Goal: Task Accomplishment & Management: Manage account settings

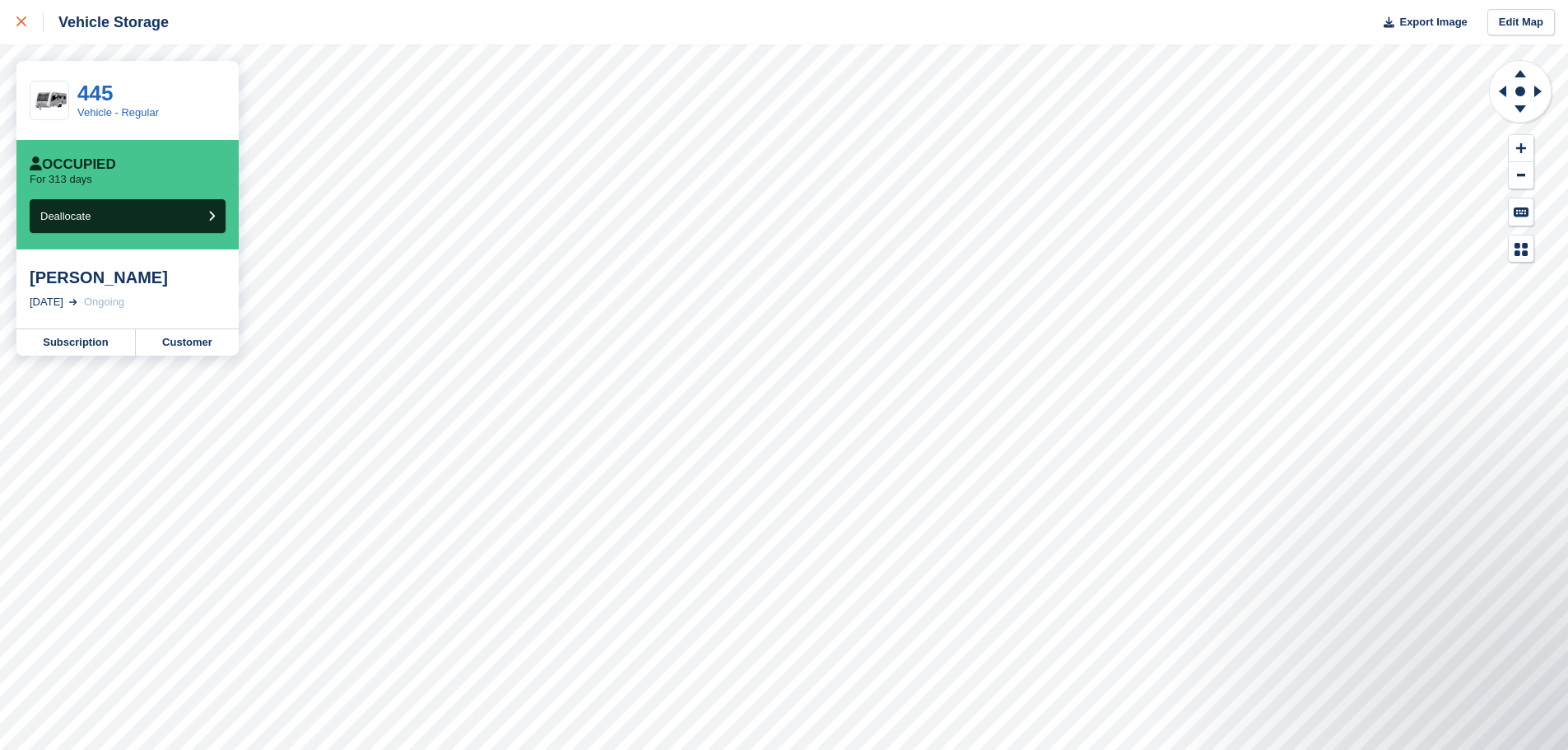
click at [26, 32] on div at bounding box center [30, 22] width 27 height 19
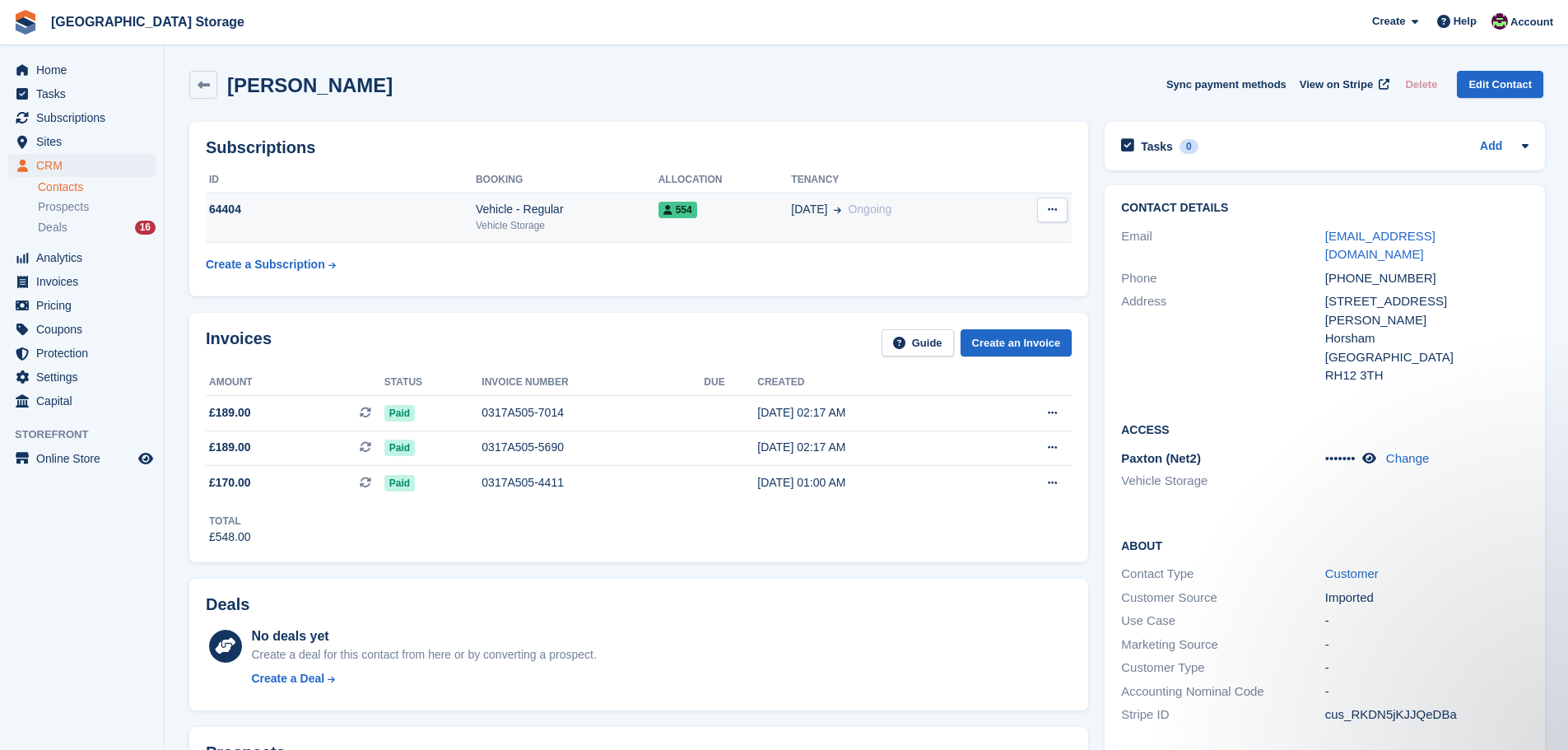
click at [616, 203] on div "Vehicle - Regular" at bounding box center [567, 209] width 183 height 18
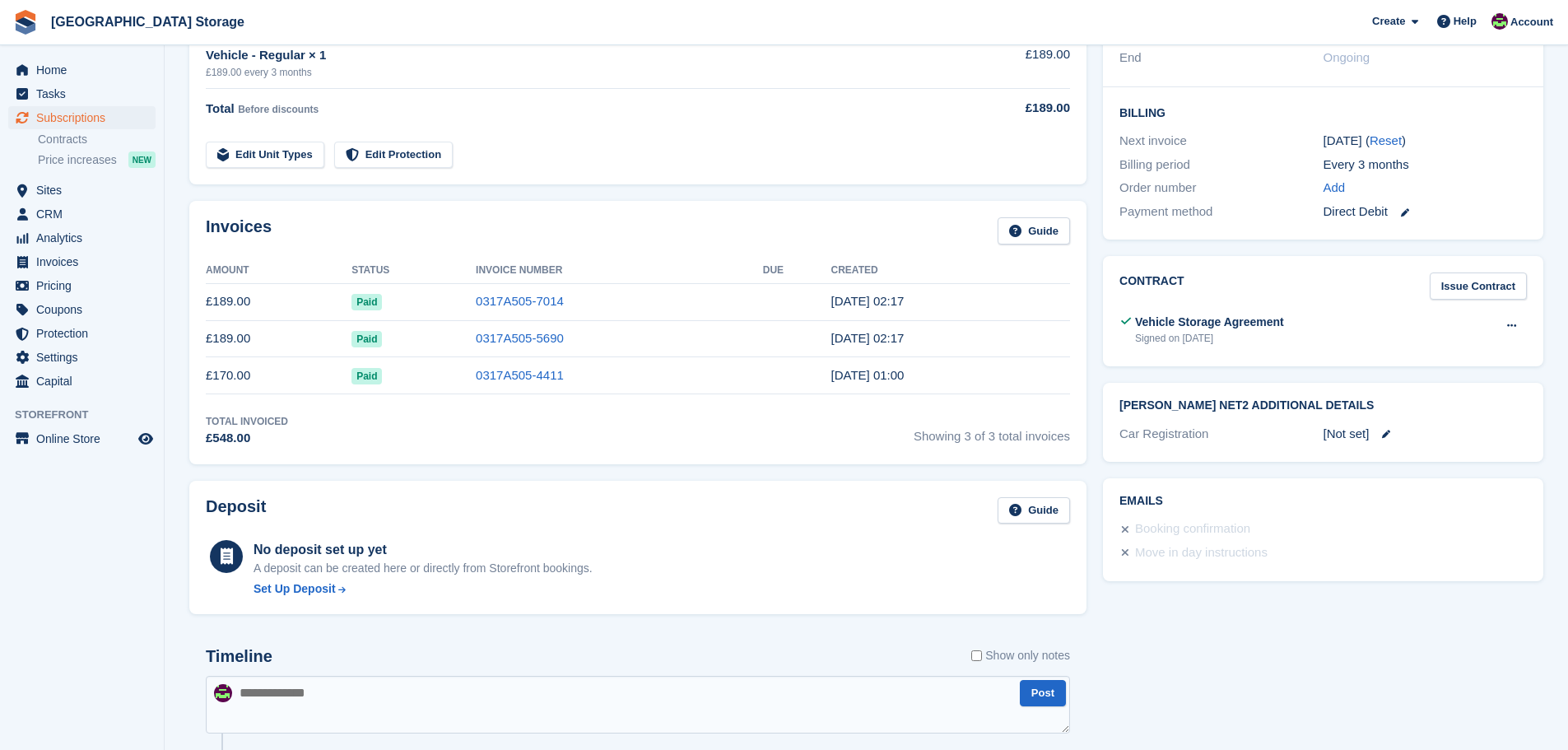
scroll to position [493, 0]
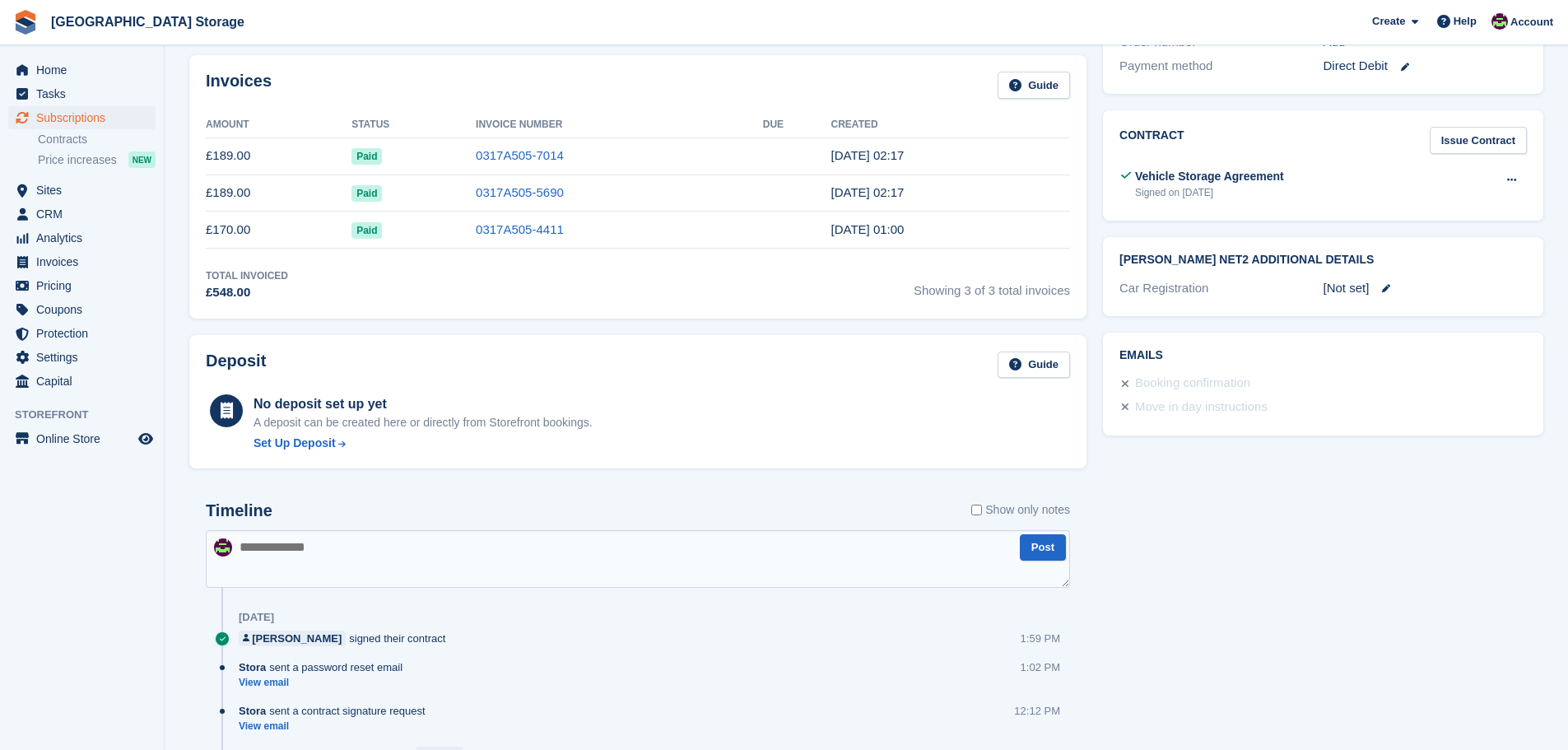
click at [1365, 283] on div "[Not set]" at bounding box center [1425, 288] width 203 height 19
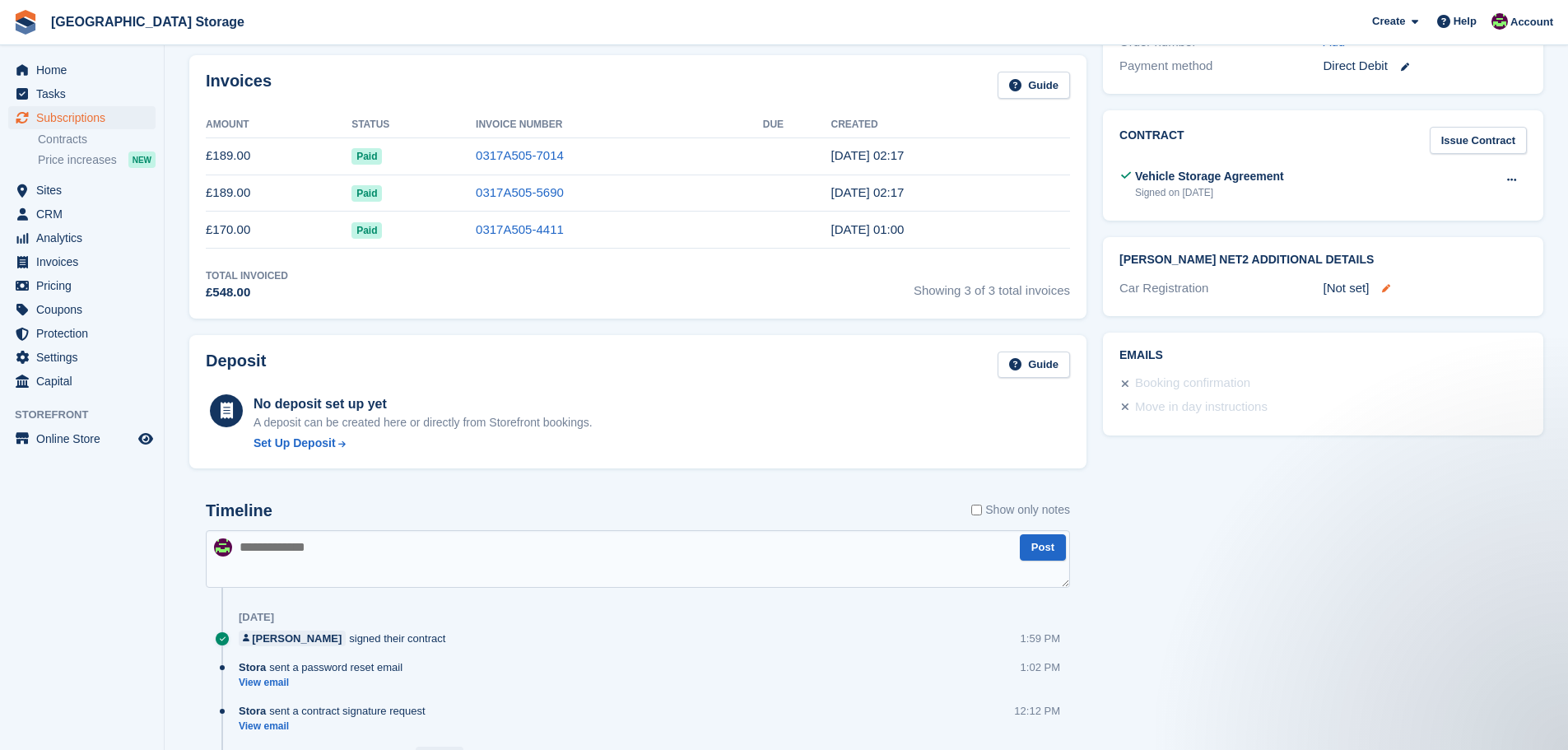
scroll to position [0, 0]
click at [1388, 288] on icon at bounding box center [1385, 288] width 8 height 8
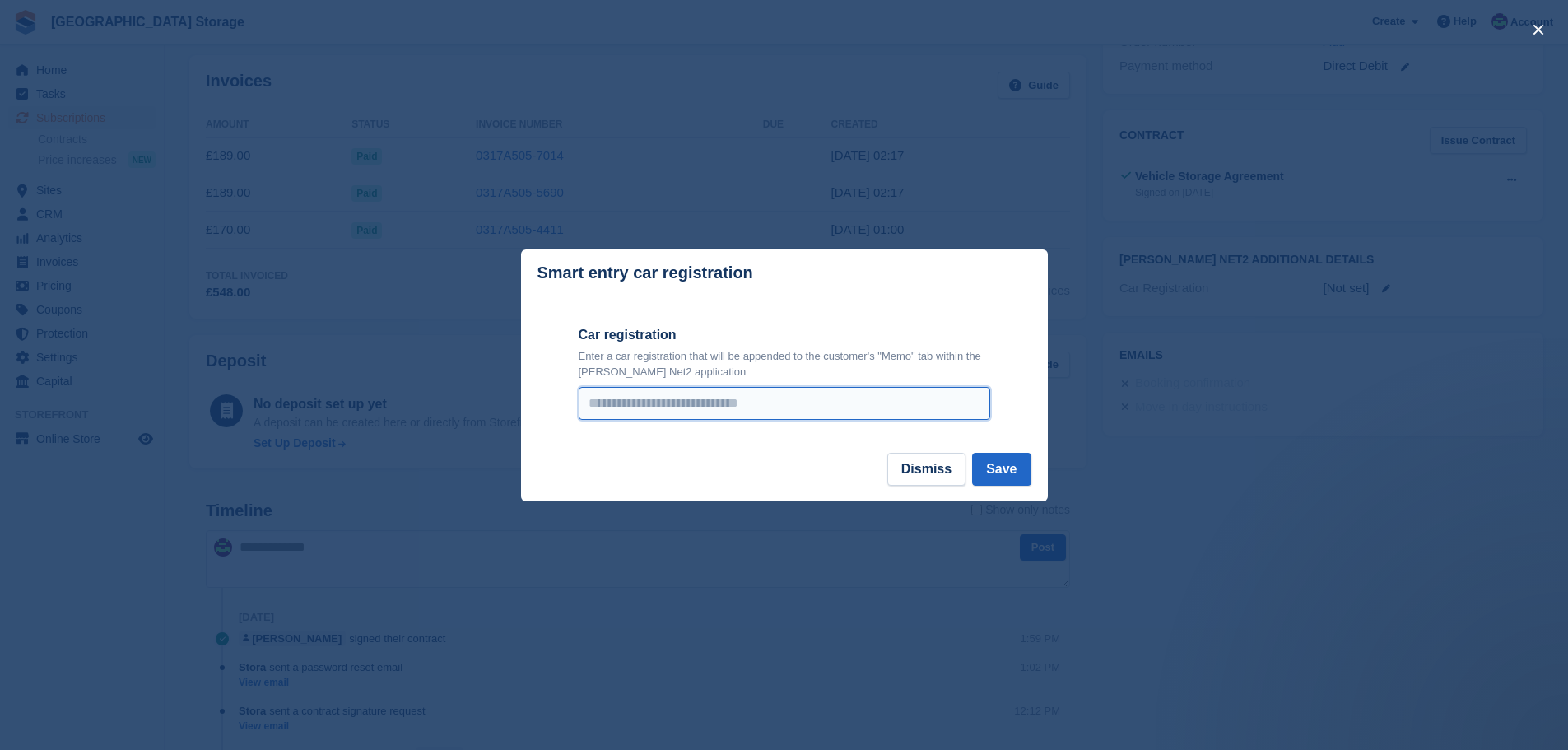
click at [635, 404] on input "Car registration" at bounding box center [784, 403] width 412 height 33
type input "**********"
click at [1005, 476] on button "Save" at bounding box center [1001, 469] width 58 height 33
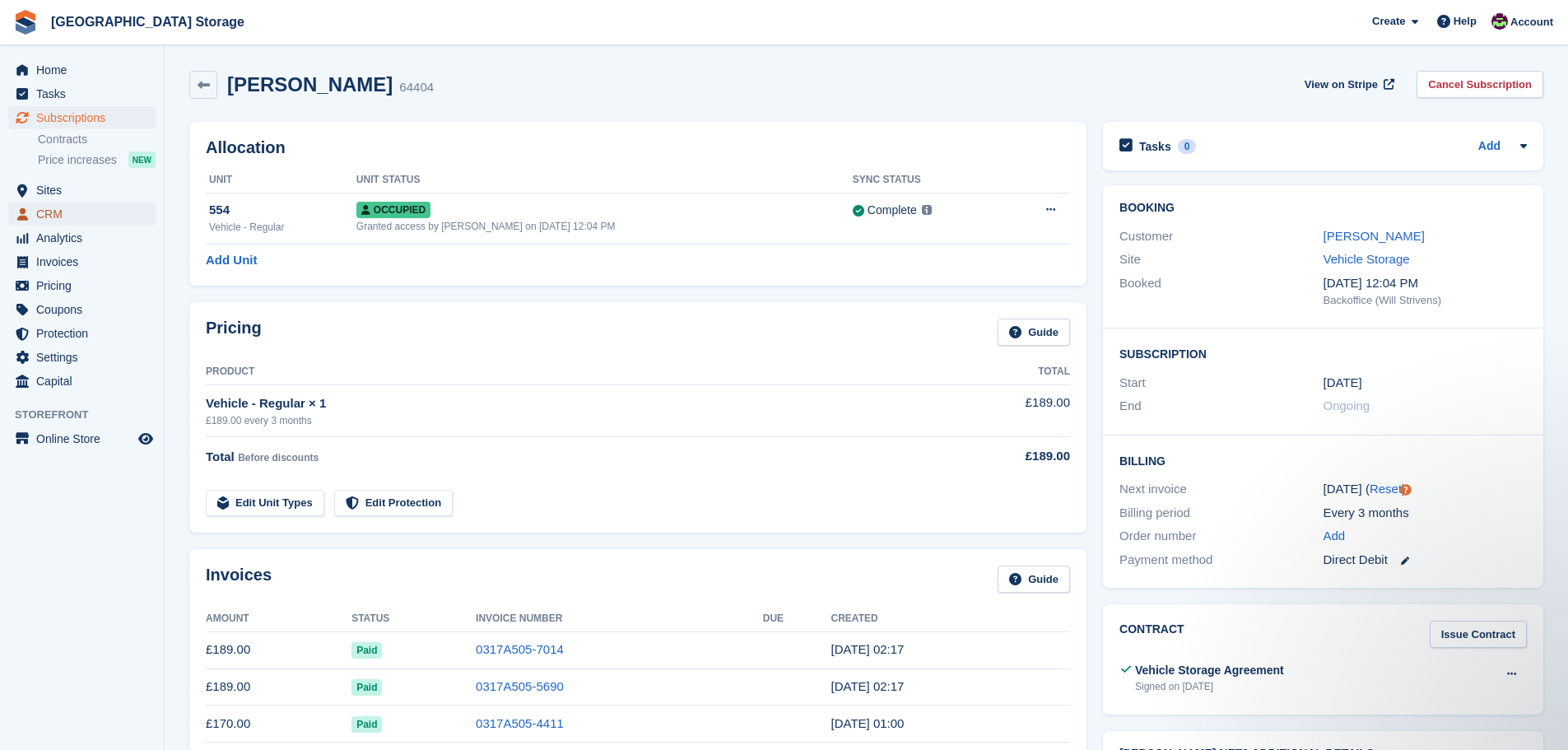
click at [69, 212] on span "CRM" at bounding box center [85, 214] width 98 height 23
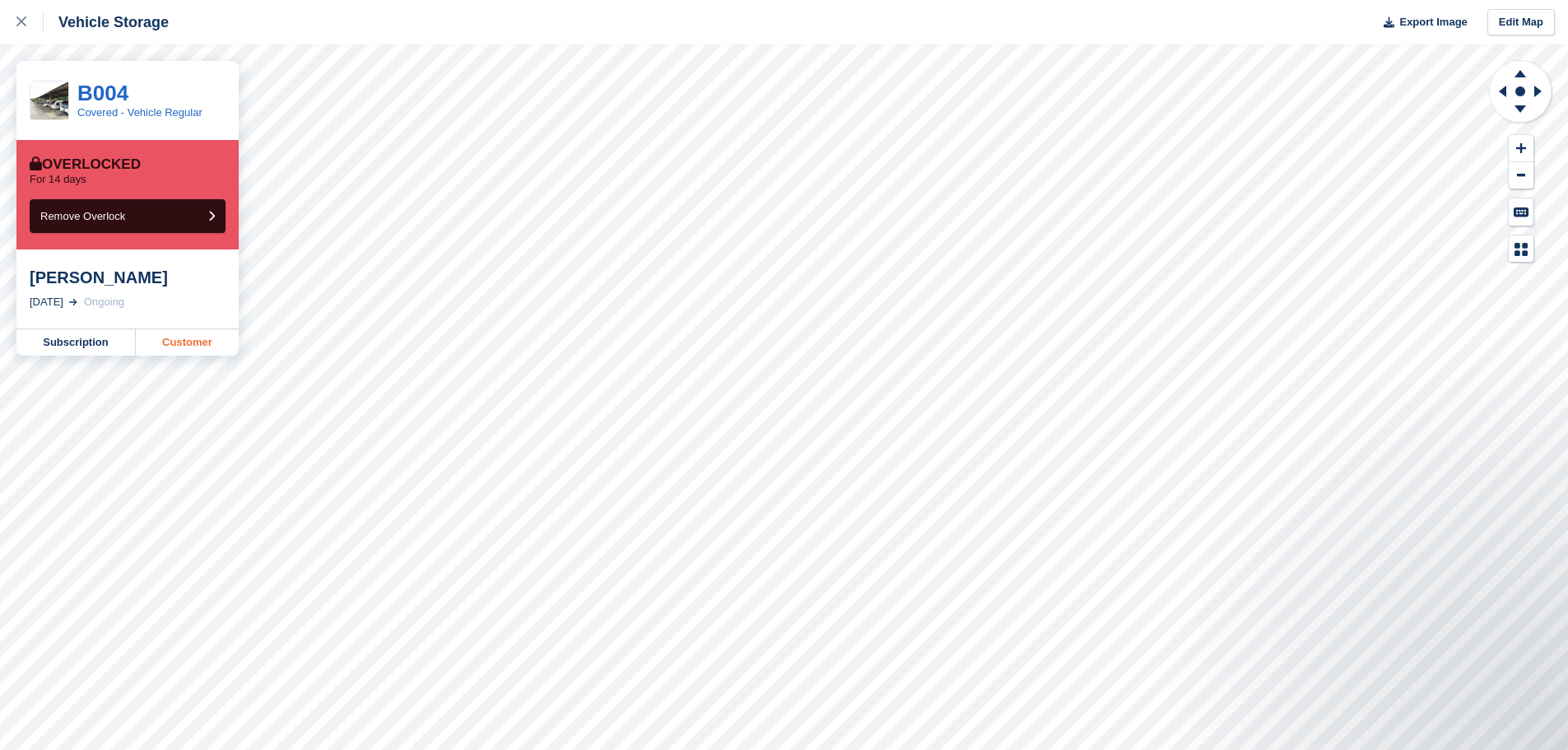
click at [186, 339] on link "Customer" at bounding box center [186, 342] width 103 height 26
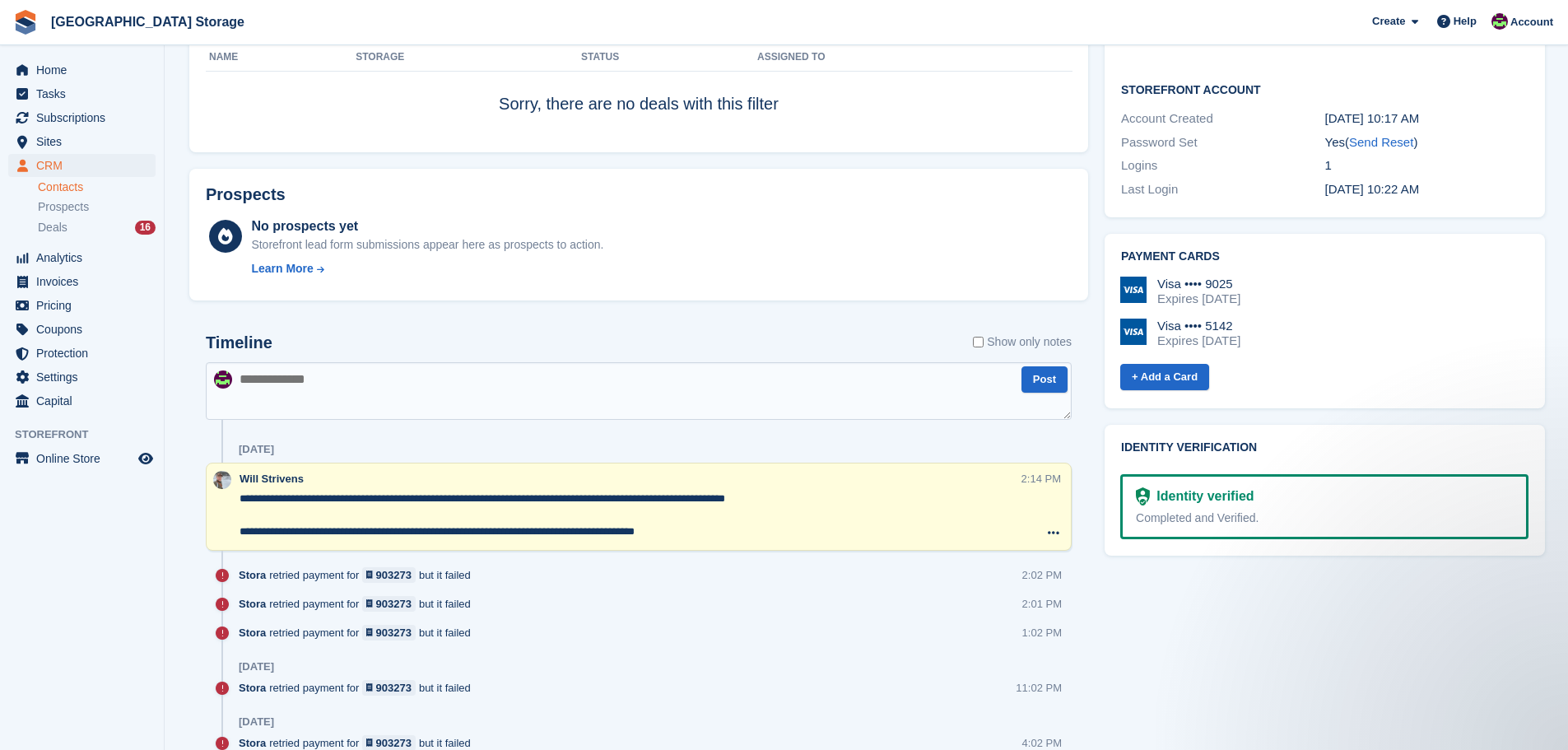
scroll to position [659, 0]
